Goal: Task Accomplishment & Management: Manage account settings

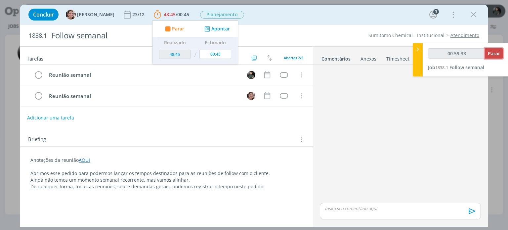
click at [493, 55] on span "Parar" at bounding box center [493, 53] width 12 height 6
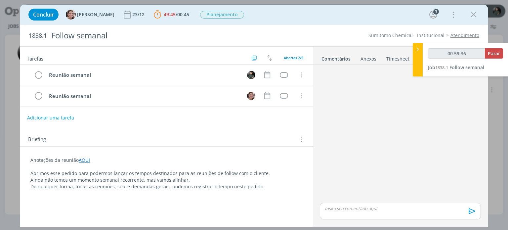
type input "01:00:00"
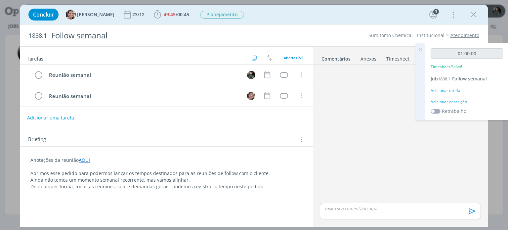
click at [463, 103] on div "Adicionar descrição" at bounding box center [466, 102] width 72 height 6
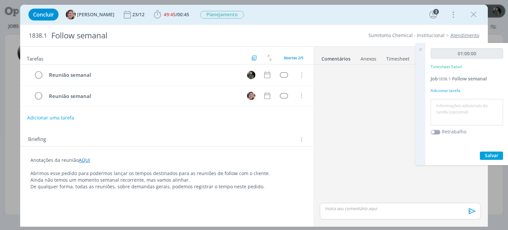
click at [452, 110] on textarea at bounding box center [466, 111] width 69 height 23
type textarea "Follow Gabi"
click at [496, 152] on span "Salvar" at bounding box center [491, 155] width 14 height 6
click at [422, 48] on icon at bounding box center [420, 49] width 12 height 13
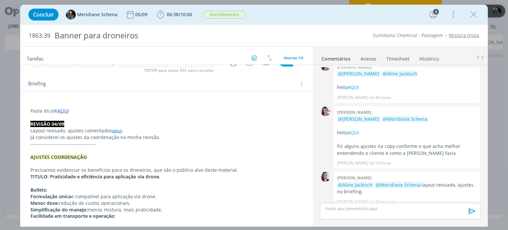
scroll to position [33, 0]
click at [113, 130] on link "aqui" at bounding box center [117, 131] width 10 height 6
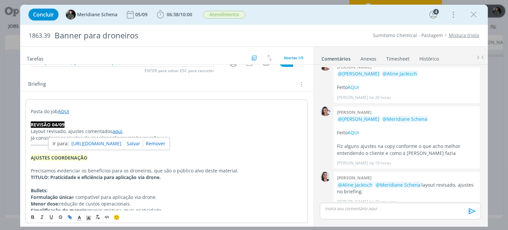
click at [112, 142] on link "https://sobeae.sharepoint.com/sites/SOBEAE/Documentos%20Compartilhados/Forms/Al…" at bounding box center [96, 143] width 50 height 9
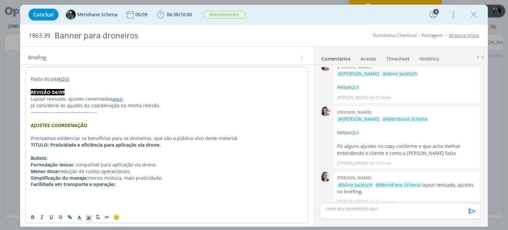
scroll to position [66, 0]
click at [161, 144] on strong "TITULO: Praticidade e eficiência para aplicação via drone." at bounding box center [96, 144] width 130 height 6
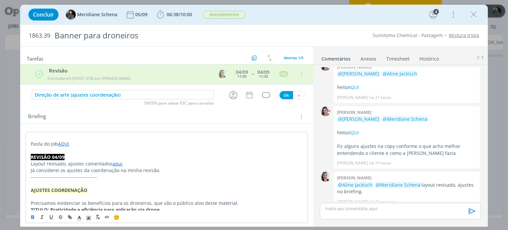
scroll to position [0, 0]
click at [123, 94] on input "Direção de arte (ajustes coordenação)" at bounding box center [123, 95] width 182 height 9
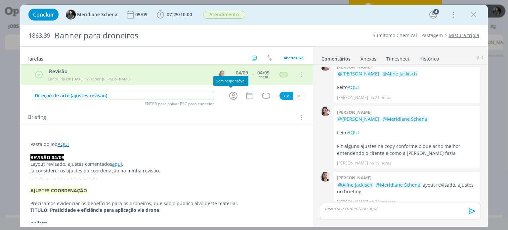
click at [232, 92] on icon "dialog" at bounding box center [233, 96] width 10 height 10
type input "Direção de arte (ajustes revisão)"
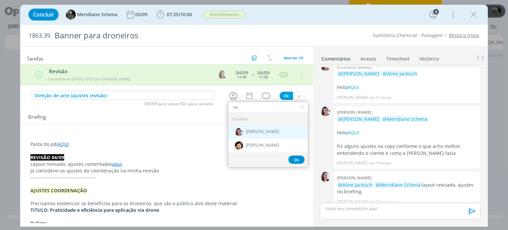
type input "nic"
click at [261, 131] on span "[PERSON_NAME]" at bounding box center [261, 131] width 33 height 5
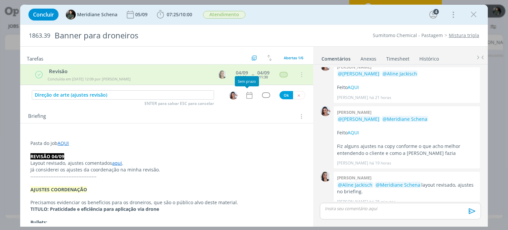
click at [245, 95] on icon "dialog" at bounding box center [249, 95] width 9 height 9
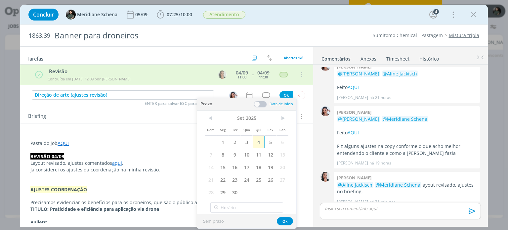
click at [262, 140] on span "4" at bounding box center [258, 141] width 12 height 13
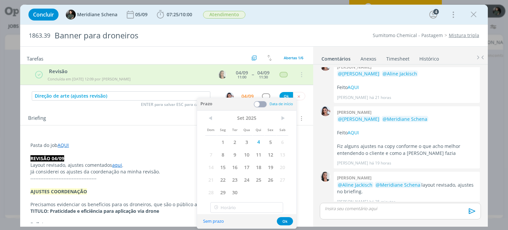
click at [264, 103] on span at bounding box center [259, 104] width 13 height 7
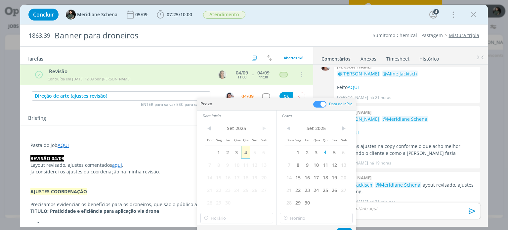
click at [247, 153] on span "4" at bounding box center [245, 152] width 9 height 13
type input "13:00"
click at [243, 216] on input "13:00" at bounding box center [236, 217] width 73 height 11
click at [314, 218] on input "13:00" at bounding box center [316, 217] width 73 height 11
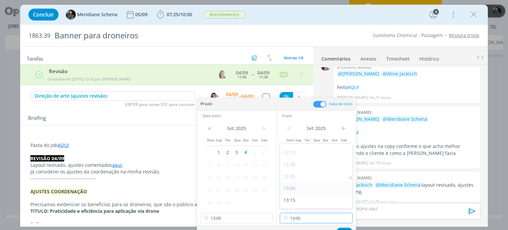
scroll to position [601, 0]
click at [301, 192] on div "13:30" at bounding box center [317, 191] width 74 height 12
type input "13:30"
click at [342, 228] on button "Ok" at bounding box center [344, 231] width 16 height 8
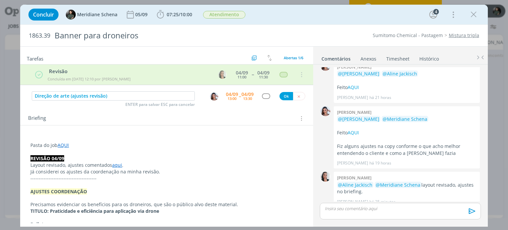
click at [267, 96] on div "dialog" at bounding box center [266, 96] width 20 height 6
click at [266, 97] on div "dialog" at bounding box center [266, 96] width 8 height 6
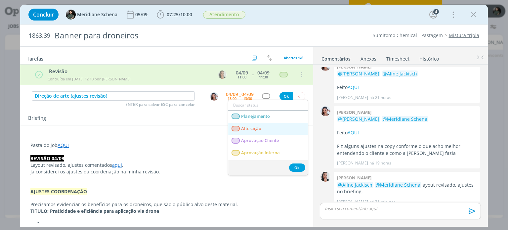
click at [259, 126] on span "Alteração" at bounding box center [251, 128] width 20 height 5
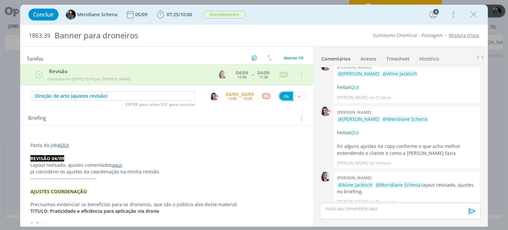
click at [284, 97] on button "Ok" at bounding box center [286, 96] width 14 height 8
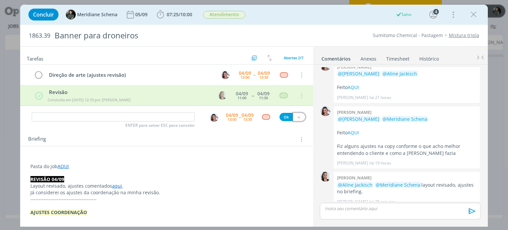
click at [297, 115] on icon "dialog" at bounding box center [298, 117] width 4 height 4
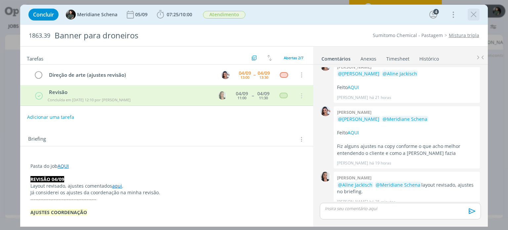
click at [470, 14] on icon "dialog" at bounding box center [473, 15] width 10 height 10
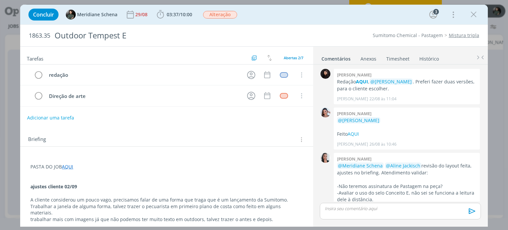
scroll to position [80, 0]
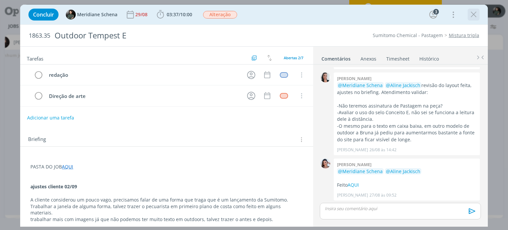
click at [467, 13] on div "dialog" at bounding box center [473, 15] width 12 height 12
click at [469, 16] on icon "dialog" at bounding box center [473, 15] width 10 height 10
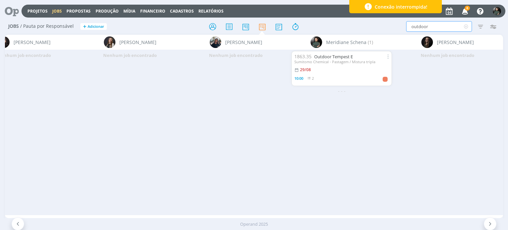
click at [433, 25] on input "outdoor" at bounding box center [439, 26] width 66 height 11
type input "o"
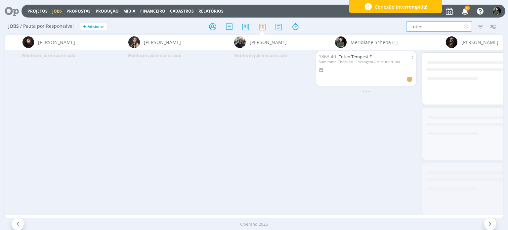
scroll to position [0, 1282]
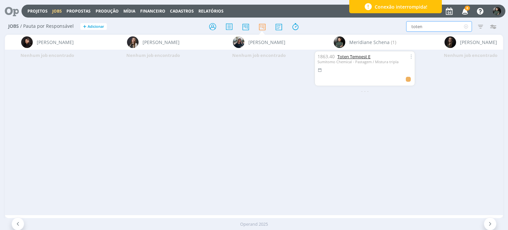
type input "toten"
click at [359, 55] on link "Toten Tempest E" at bounding box center [353, 57] width 33 height 6
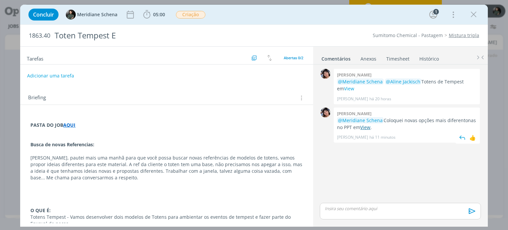
click at [366, 127] on link "View" at bounding box center [365, 127] width 10 height 6
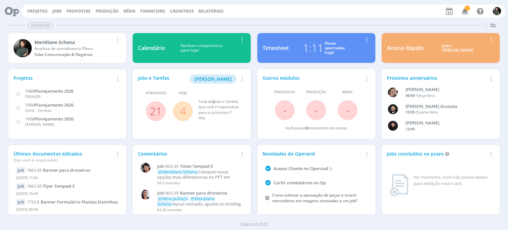
click at [56, 14] on button "Jobs" at bounding box center [57, 11] width 14 height 5
click at [56, 11] on link "Jobs" at bounding box center [57, 11] width 10 height 6
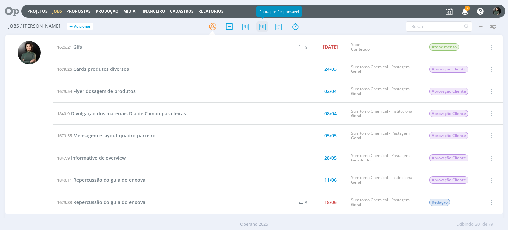
click at [263, 28] on icon at bounding box center [262, 26] width 12 height 13
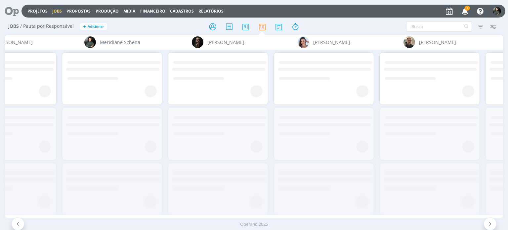
scroll to position [0, 1536]
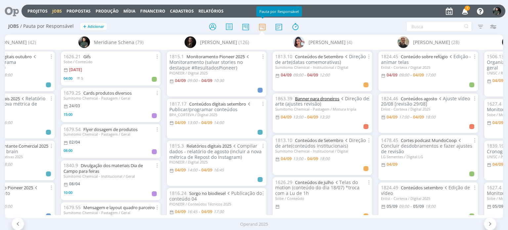
click at [323, 97] on link "Banner para droneiros" at bounding box center [317, 98] width 44 height 6
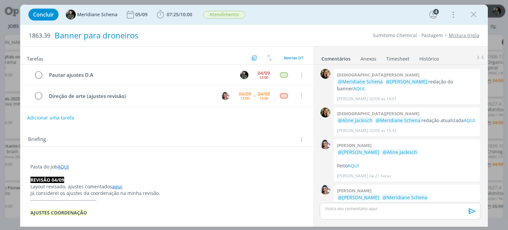
scroll to position [78, 0]
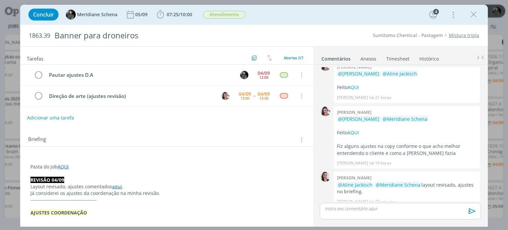
click at [390, 58] on link "Timesheet" at bounding box center [398, 58] width 24 height 10
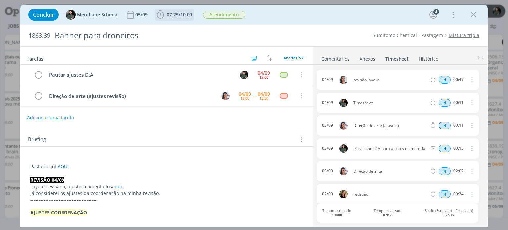
click at [190, 16] on span "10:00" at bounding box center [186, 14] width 12 height 6
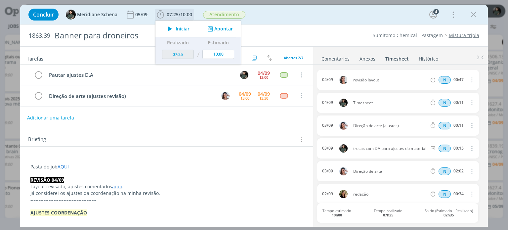
click at [219, 28] on button "Apontar" at bounding box center [219, 28] width 27 height 7
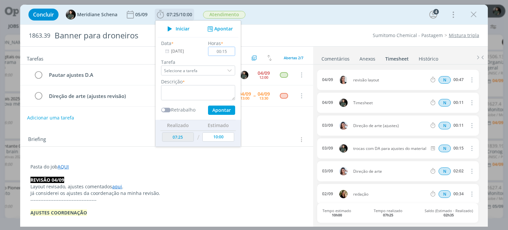
type input "00:15"
click at [193, 92] on textarea "dialog" at bounding box center [198, 92] width 74 height 15
type textarea "organização da de"
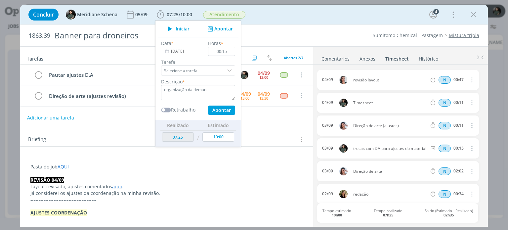
scroll to position [0, 1536]
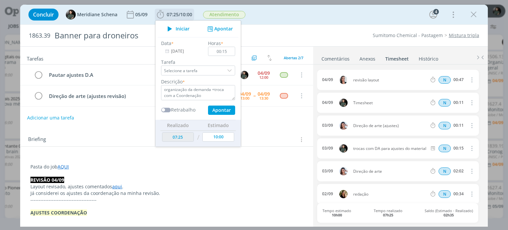
type textarea "organização da demanda +troca com a Coordenação"
click at [216, 107] on button "Apontar" at bounding box center [221, 109] width 27 height 9
type input "07:40"
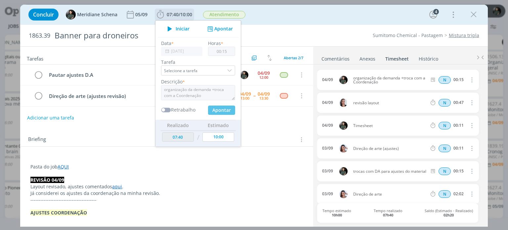
type input "00:00"
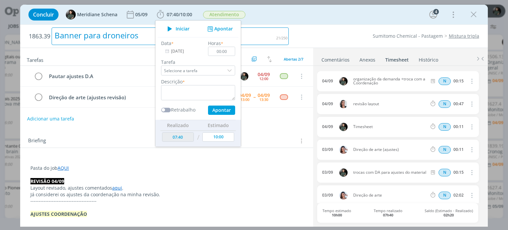
click at [265, 32] on div "Banner para droneiros" at bounding box center [170, 36] width 237 height 18
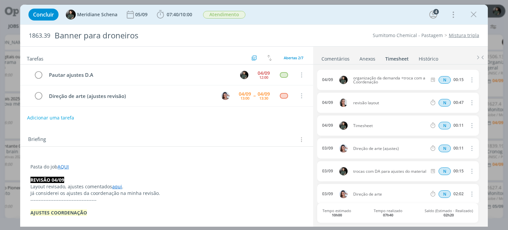
click at [301, 36] on div "Sumitomo Chemical - Pastagem Mistura tripla" at bounding box center [387, 35] width 190 height 7
click at [329, 62] on ul "Comentários Anexos 0 Timesheet Histórico" at bounding box center [400, 56] width 174 height 18
click at [330, 59] on link "Comentários" at bounding box center [335, 58] width 29 height 10
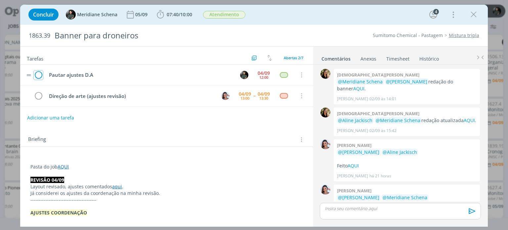
click at [37, 76] on icon "dialog" at bounding box center [38, 75] width 9 height 10
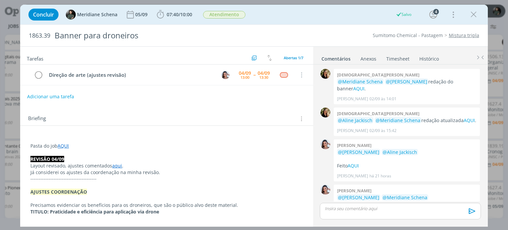
scroll to position [66, 0]
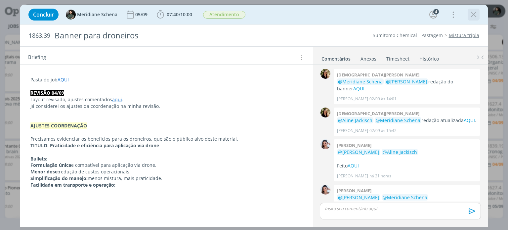
click at [474, 14] on icon "dialog" at bounding box center [473, 15] width 10 height 10
